Goal: Information Seeking & Learning: Learn about a topic

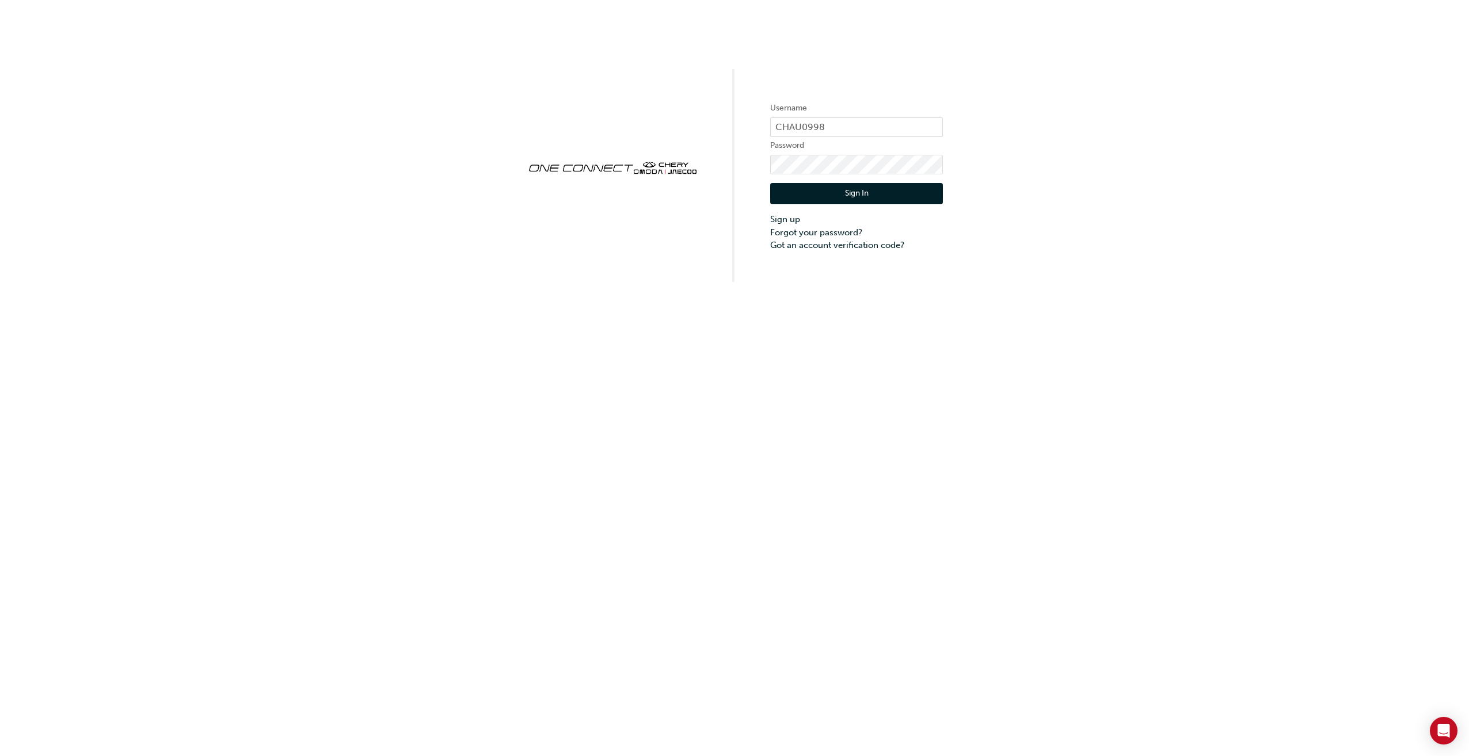
click at [884, 199] on button "Sign In" at bounding box center [856, 194] width 173 height 22
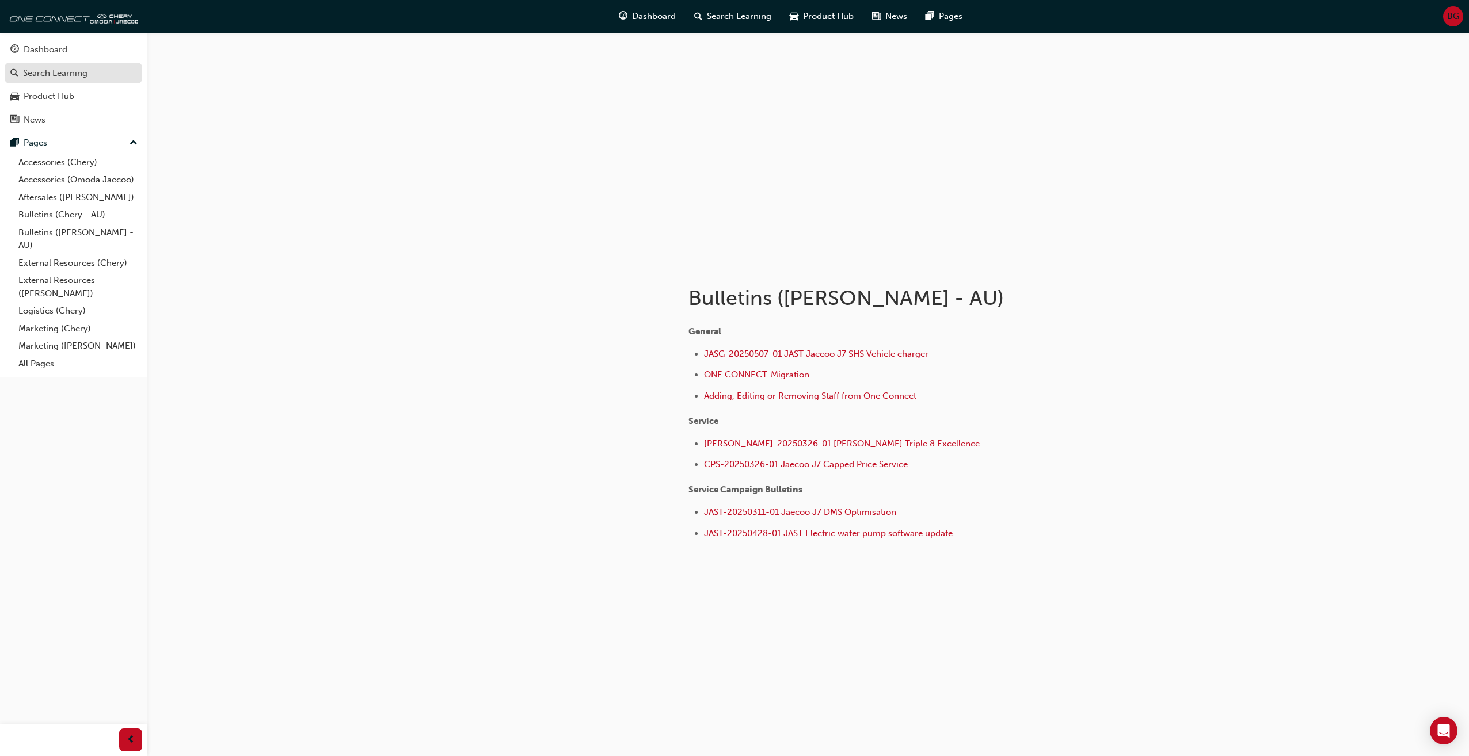
click at [50, 70] on div "Search Learning" at bounding box center [55, 73] width 64 height 13
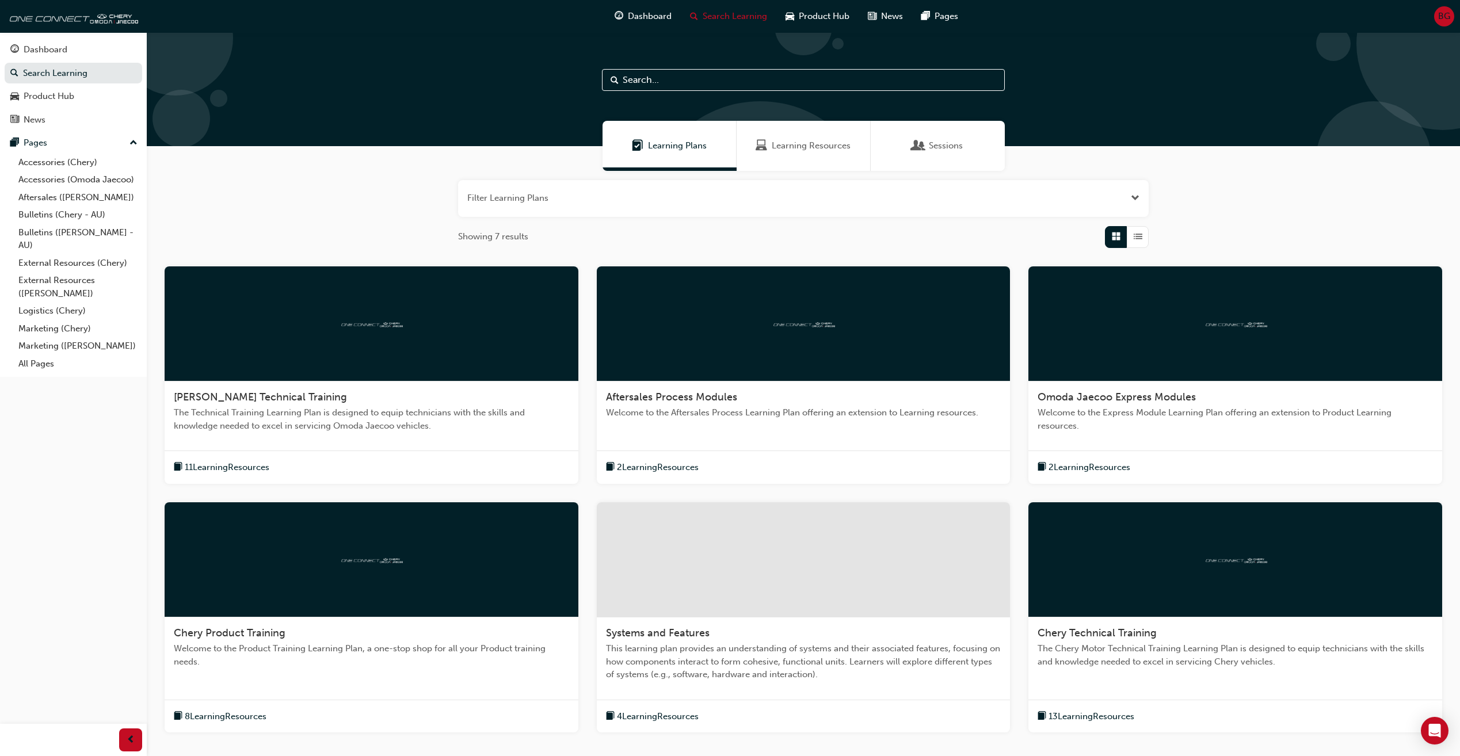
click at [637, 157] on div "Learning Plans" at bounding box center [670, 146] width 134 height 50
click at [808, 159] on div "Learning Resources" at bounding box center [804, 146] width 134 height 50
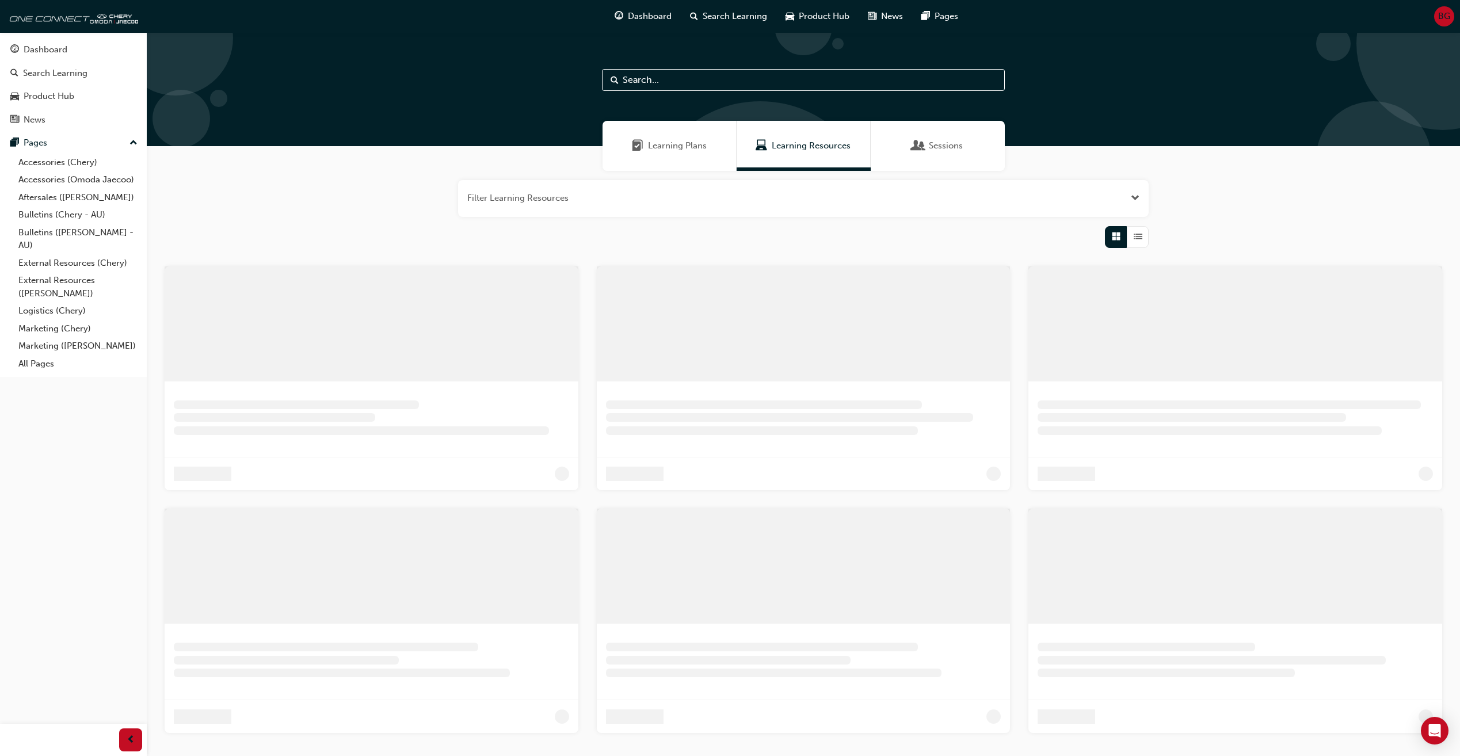
click at [955, 155] on div "Sessions" at bounding box center [938, 146] width 134 height 50
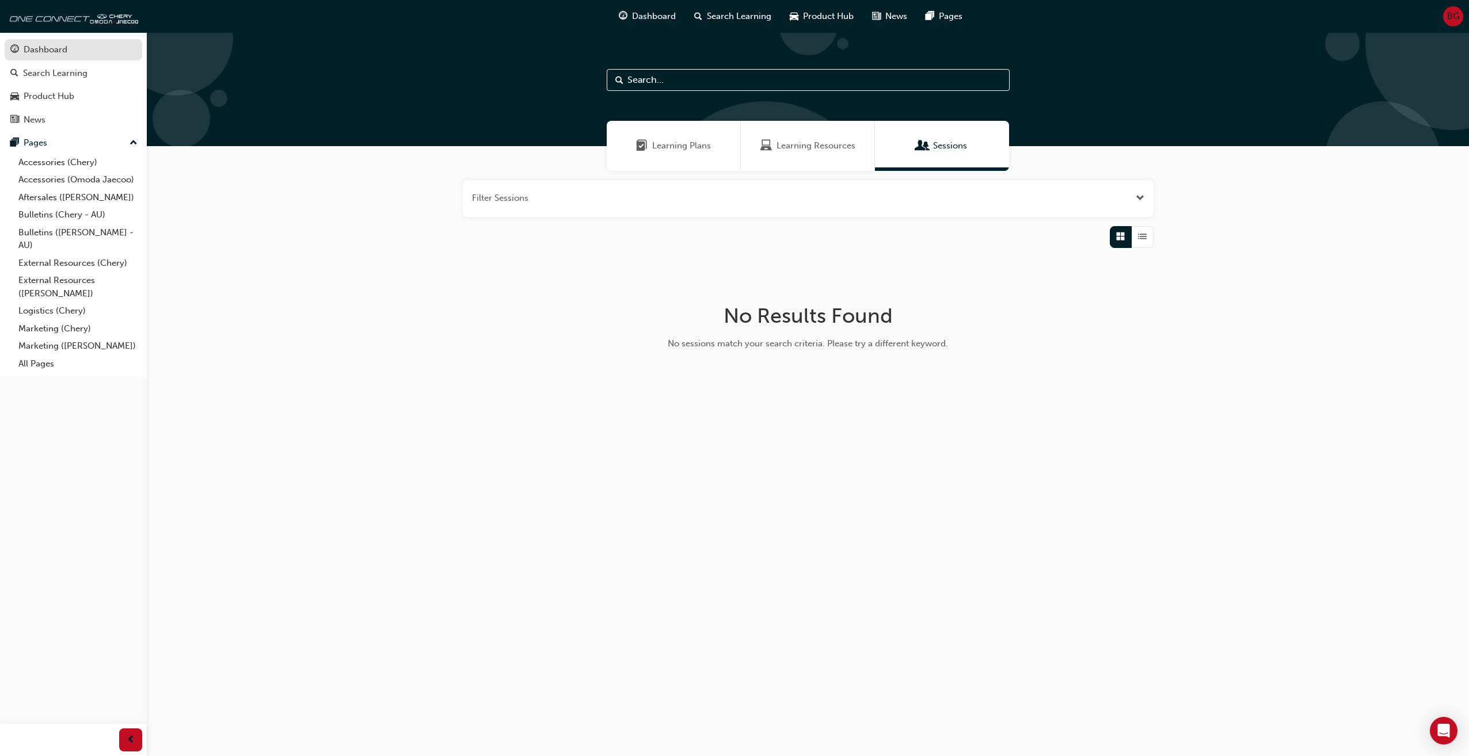
click at [55, 56] on div "Dashboard" at bounding box center [73, 50] width 126 height 14
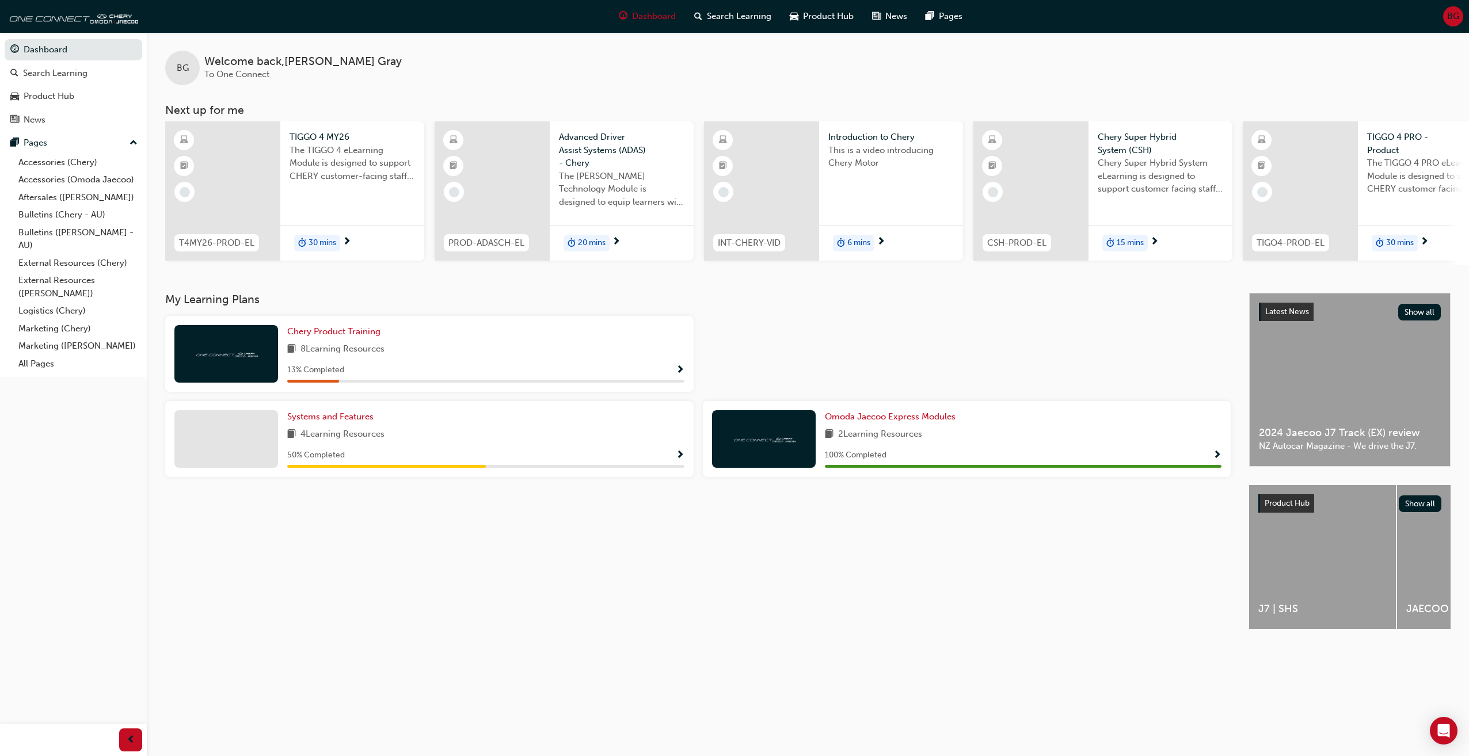
click at [676, 457] on span "Show Progress" at bounding box center [680, 456] width 9 height 10
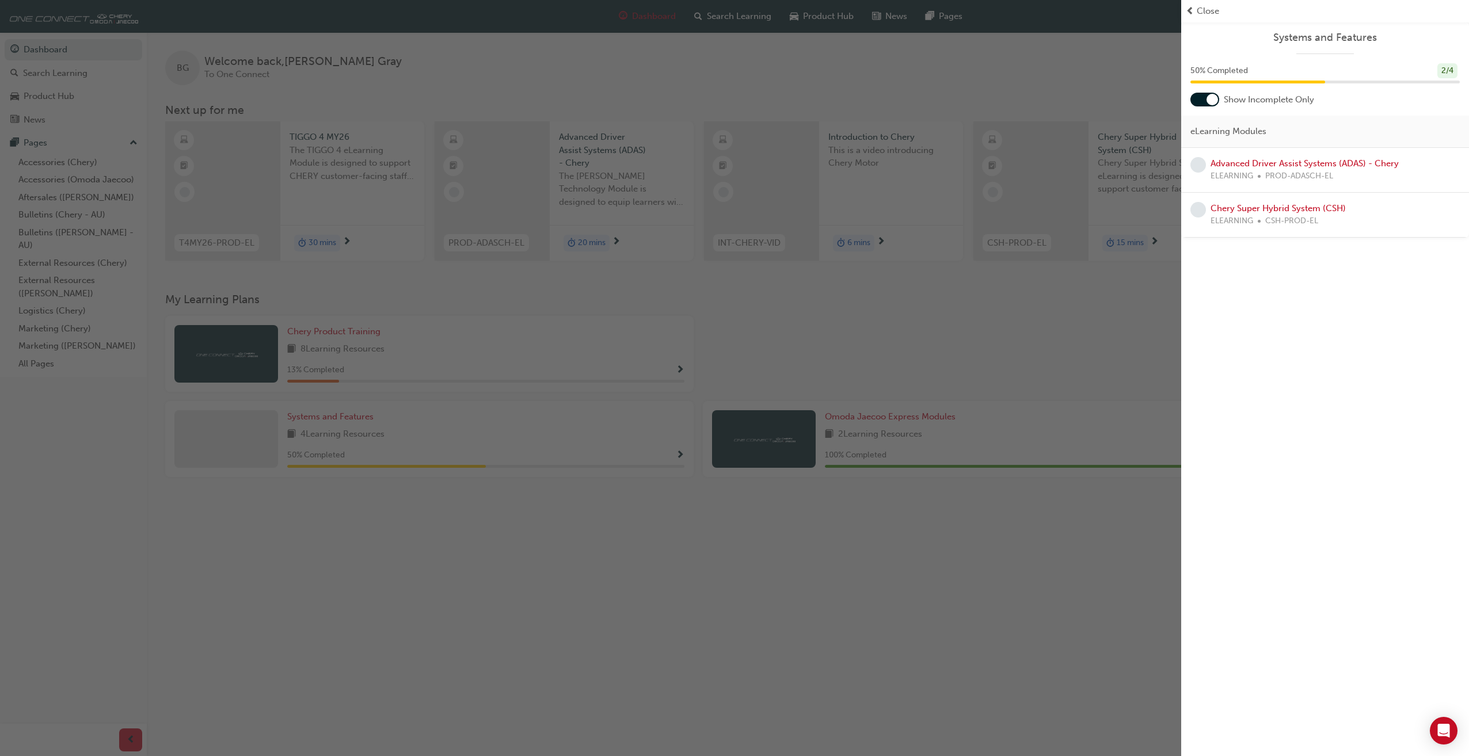
click at [1218, 101] on div at bounding box center [1204, 100] width 29 height 14
click at [666, 615] on div "button" at bounding box center [590, 378] width 1181 height 756
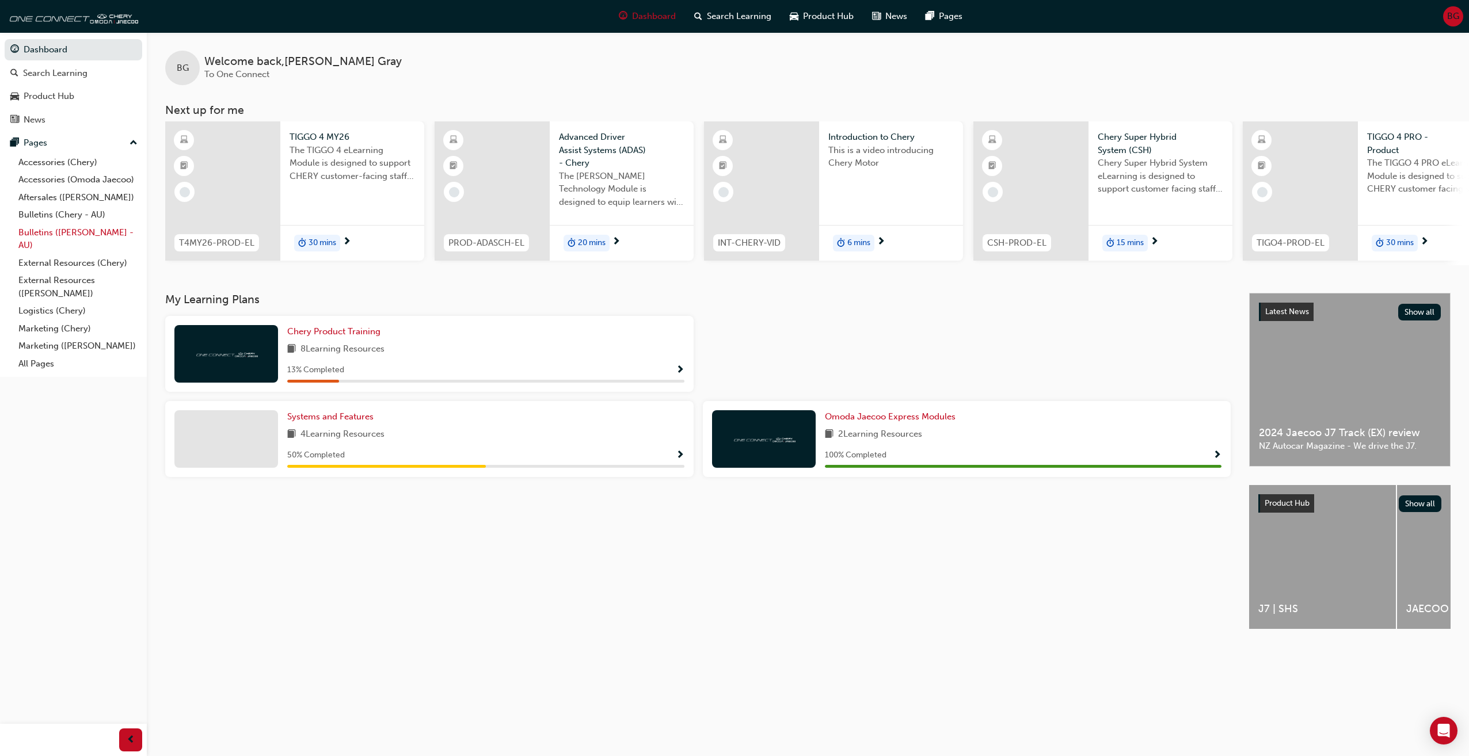
click at [37, 230] on link "Bulletins ([PERSON_NAME] - AU)" at bounding box center [78, 239] width 128 height 31
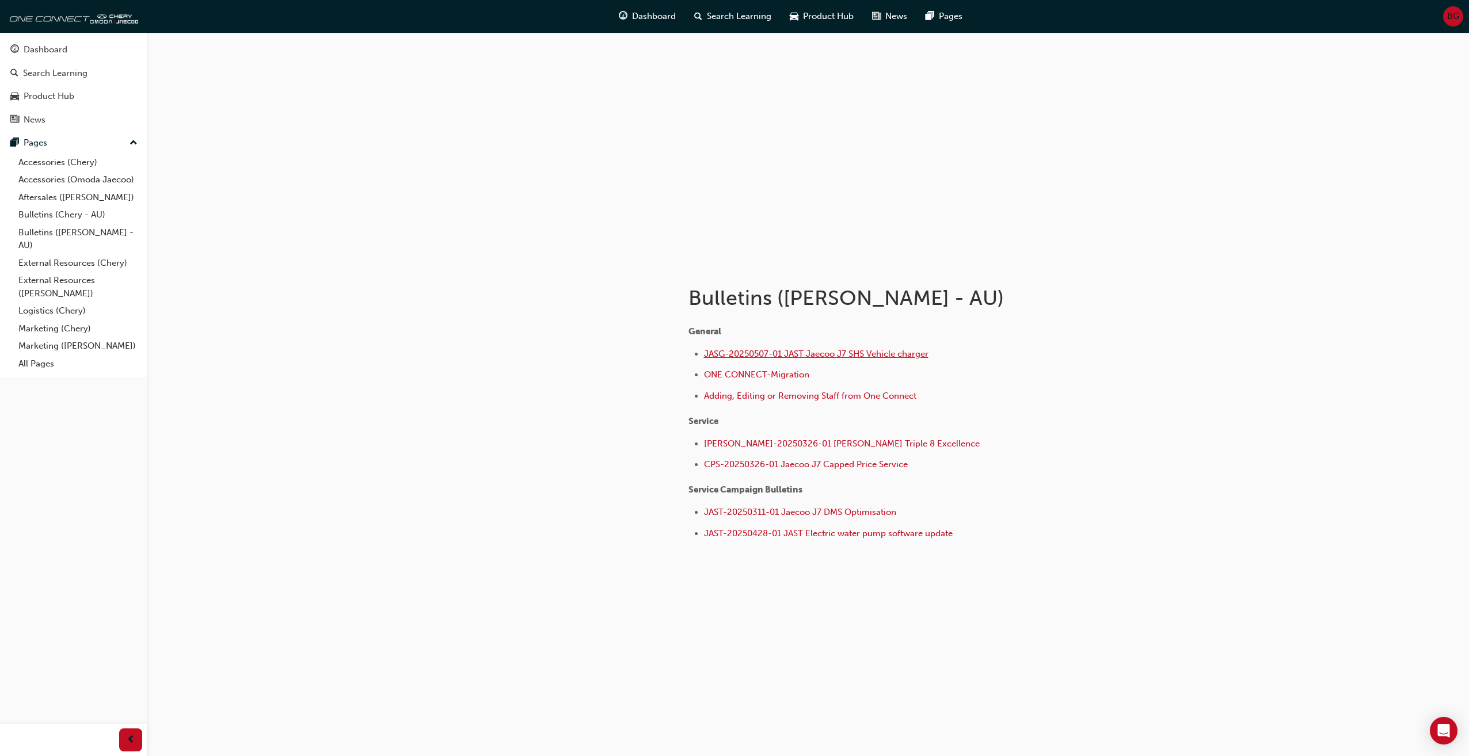
click at [806, 356] on span "JASG-20250507-01 JAST Jaecoo J7 SHS Vehicle charger" at bounding box center [816, 354] width 224 height 10
